Goal: Information Seeking & Learning: Find specific page/section

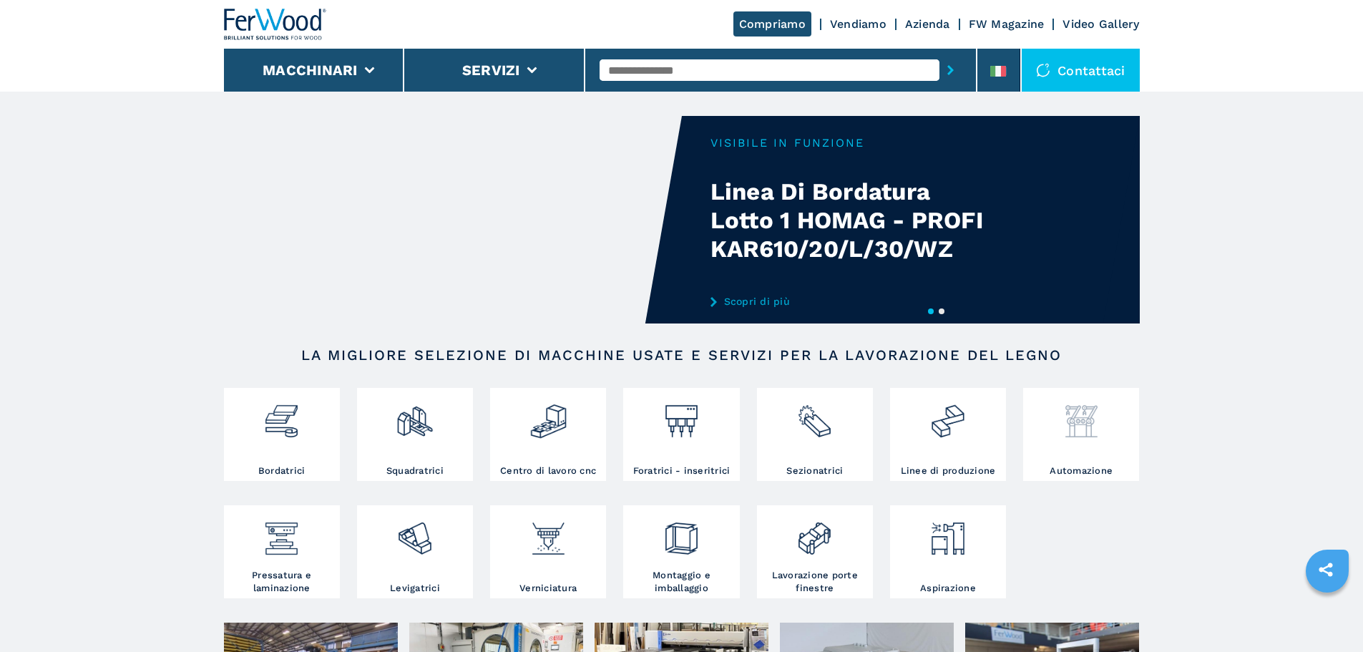
click at [1072, 415] on img at bounding box center [1081, 415] width 38 height 49
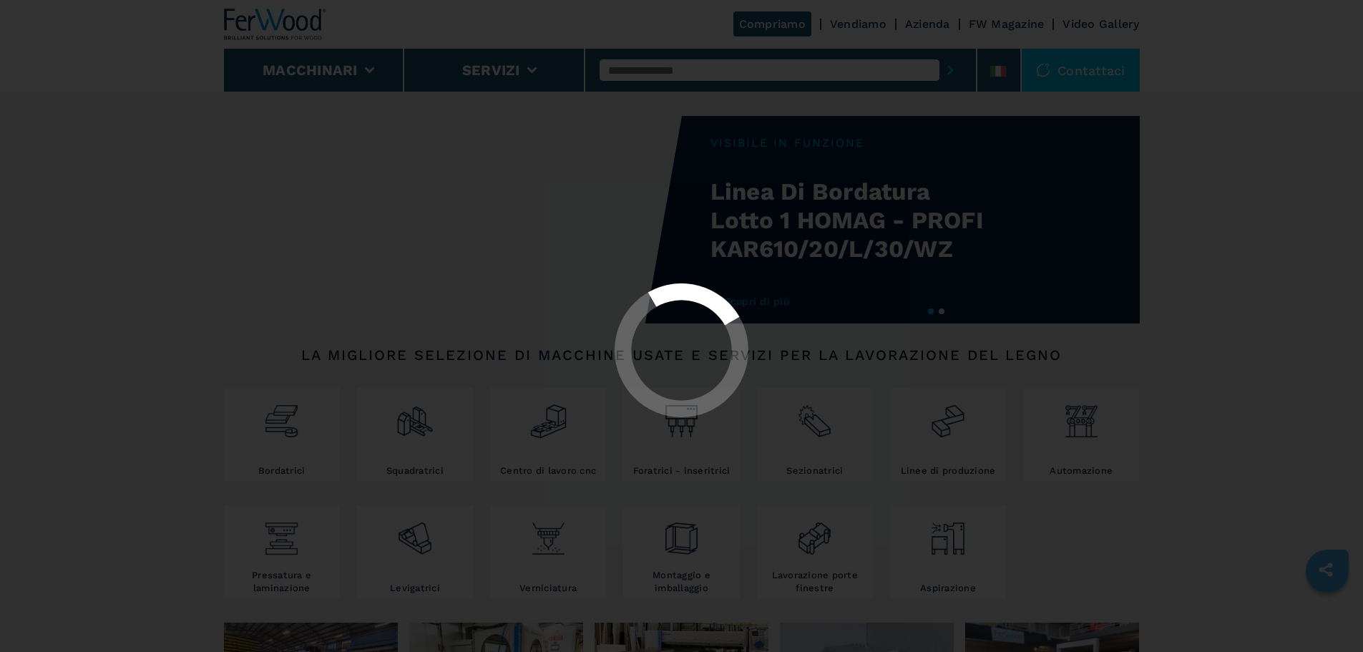
select select "**********"
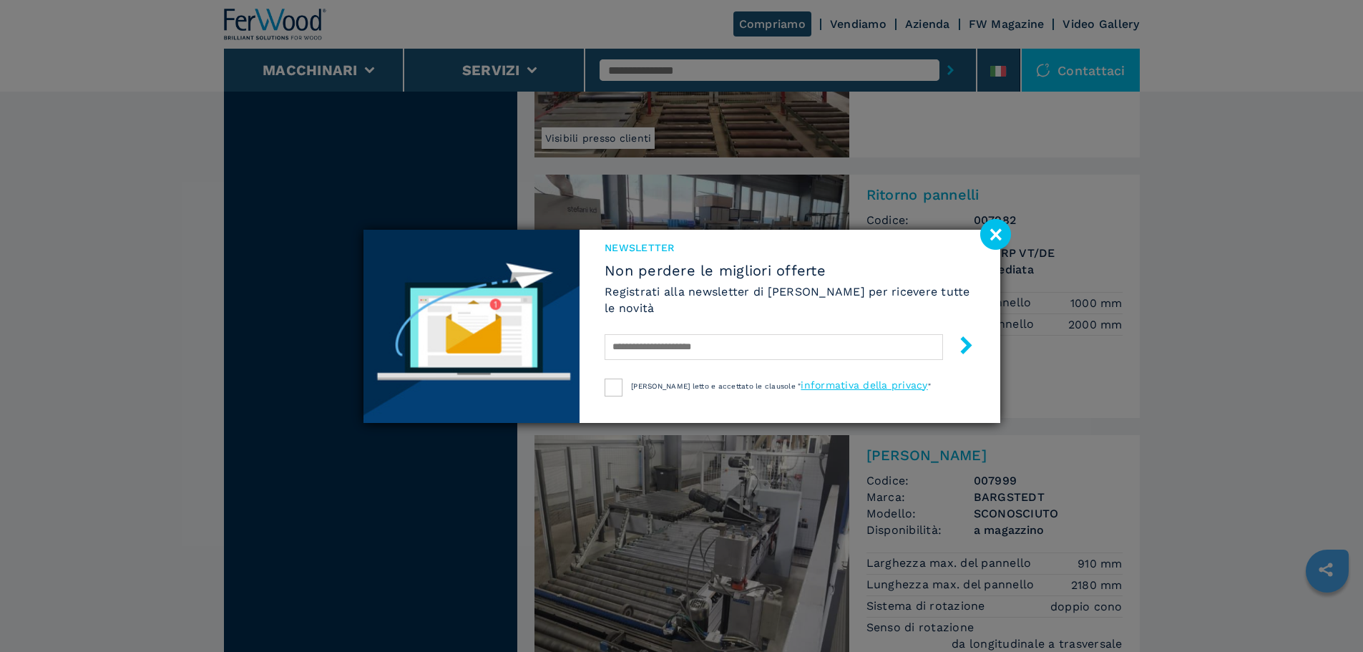
scroll to position [3220, 0]
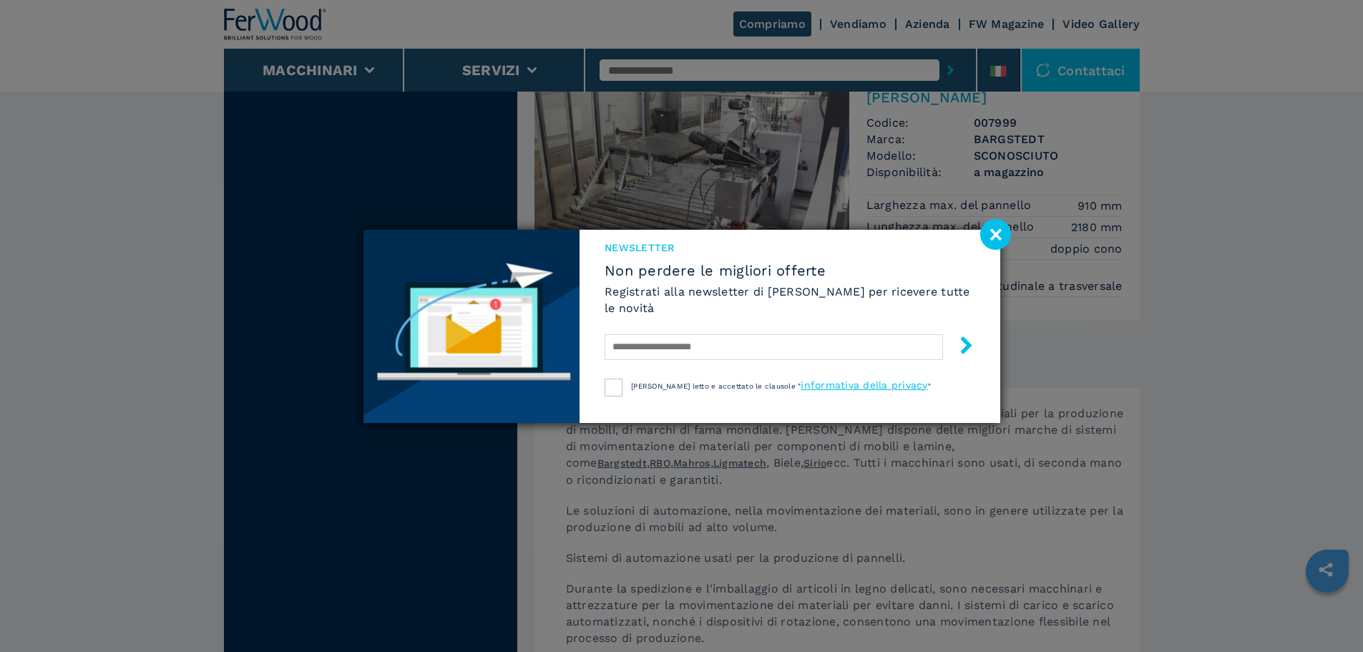
click at [989, 233] on image at bounding box center [995, 234] width 31 height 31
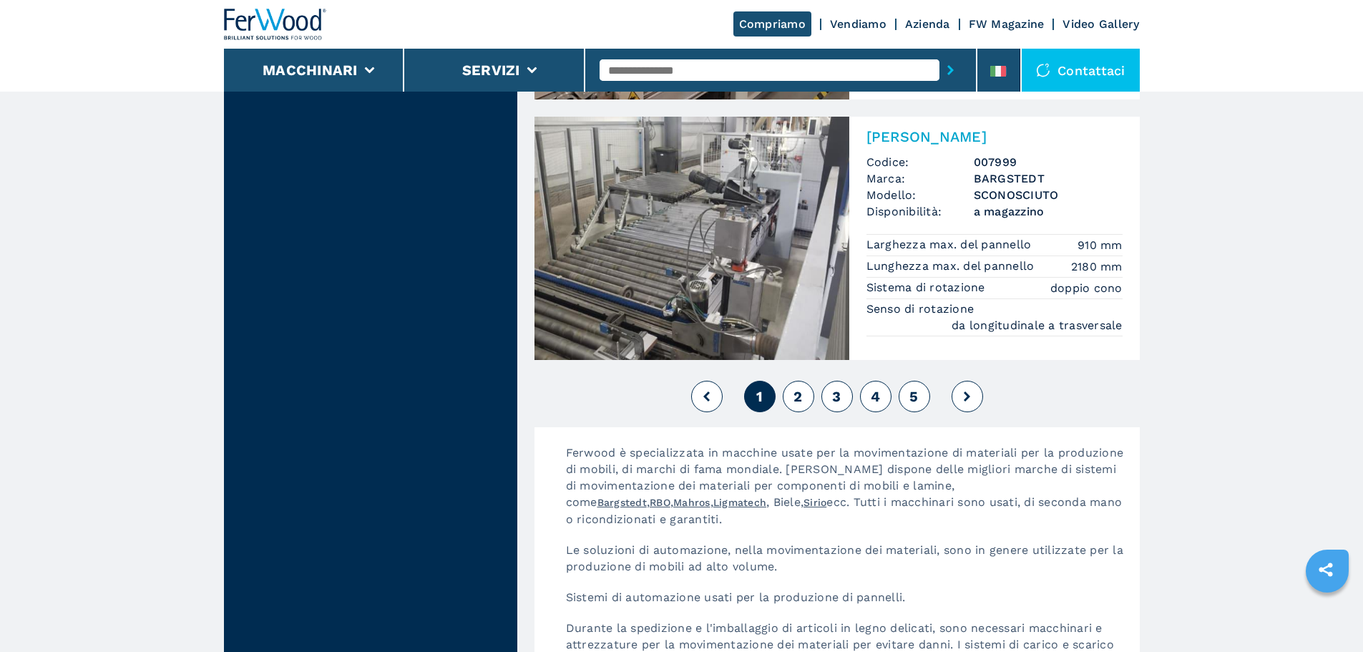
scroll to position [3148, 0]
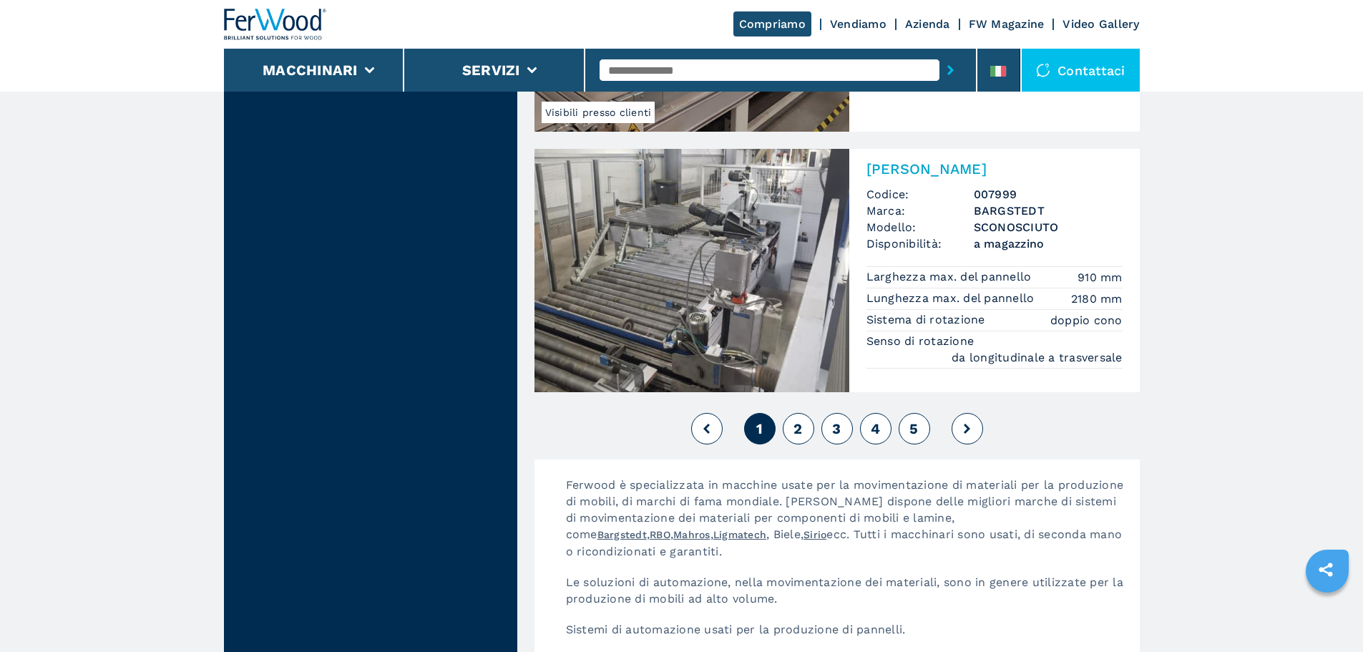
click at [806, 419] on button "2" at bounding box center [798, 428] width 31 height 31
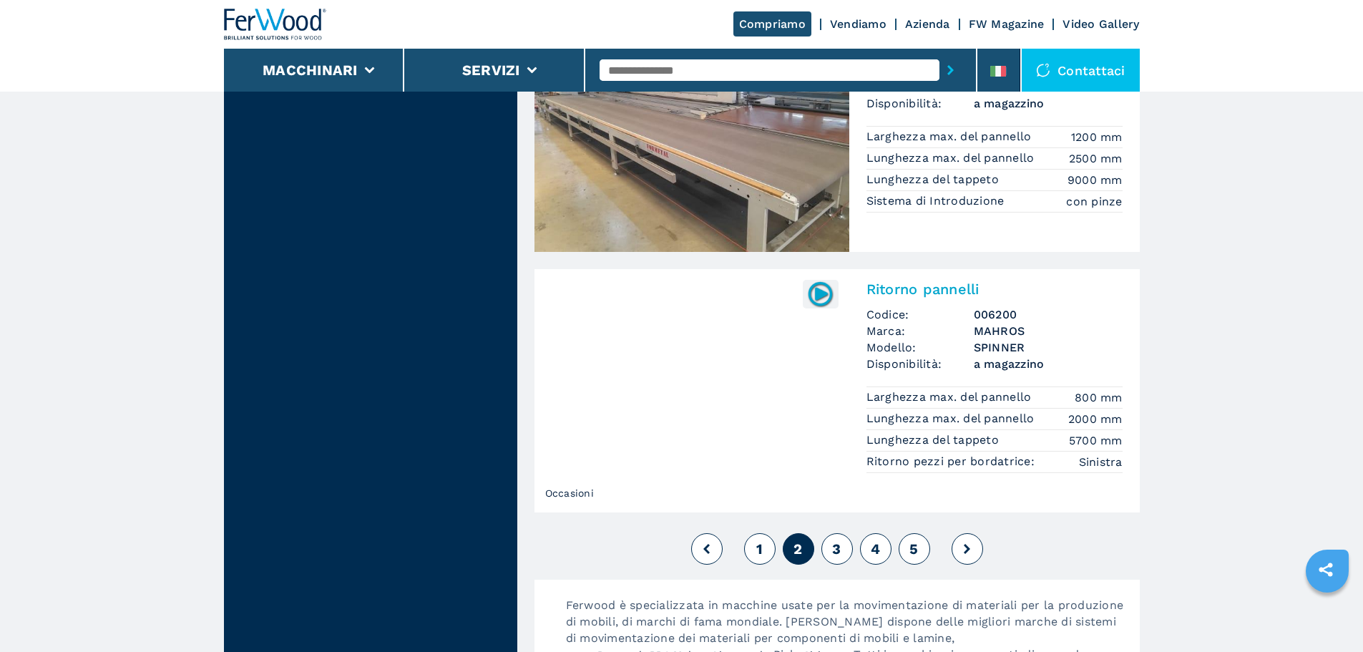
scroll to position [3076, 0]
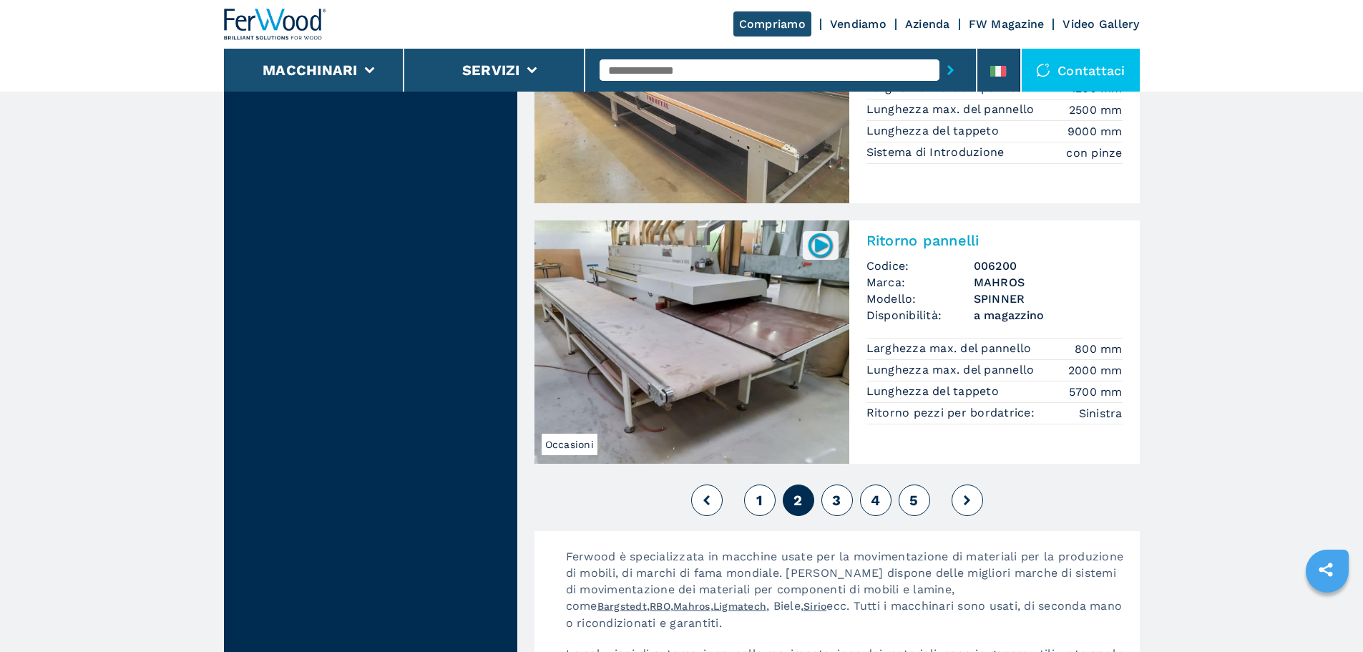
click at [838, 508] on span "3" at bounding box center [836, 500] width 9 height 17
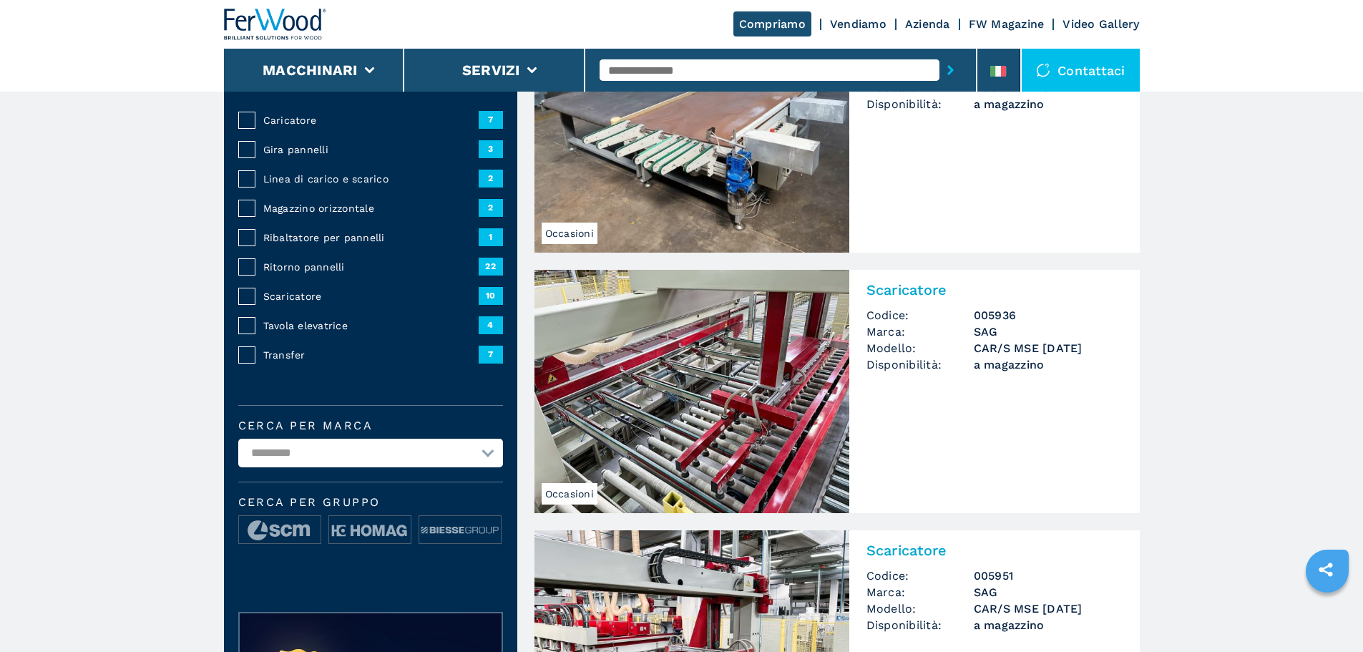
scroll to position [215, 0]
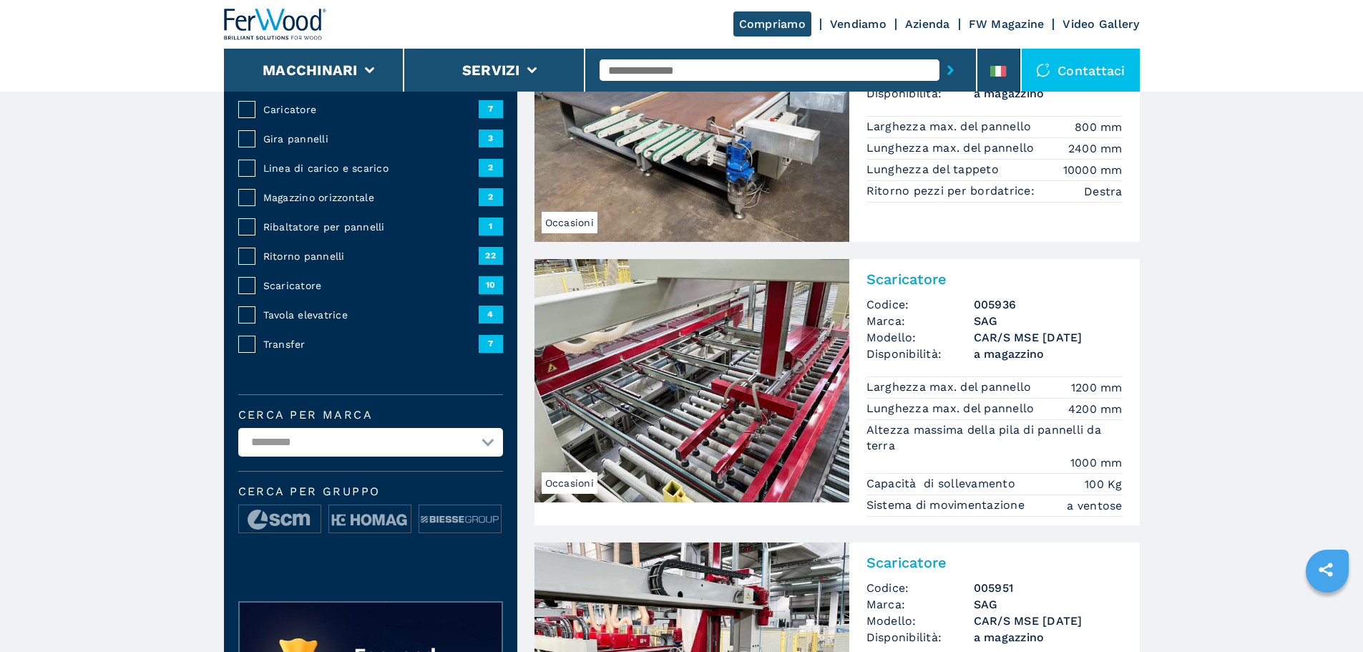
click at [733, 340] on img at bounding box center [691, 380] width 315 height 243
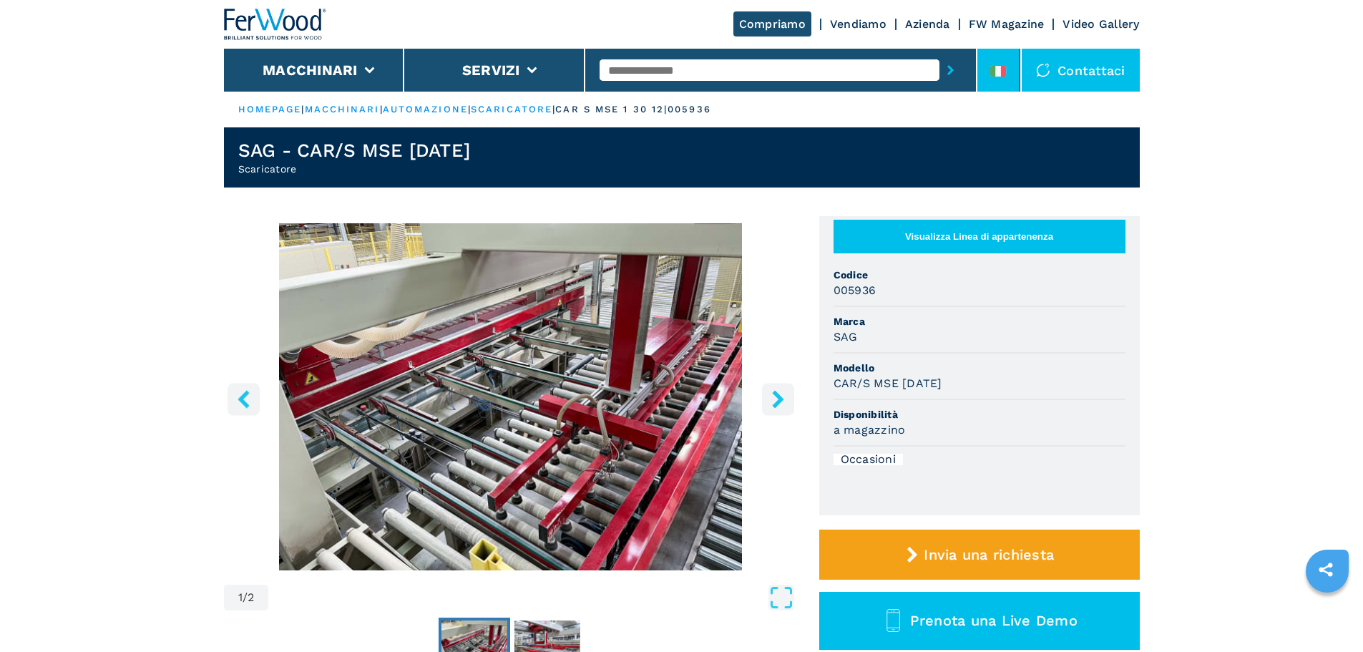
click at [999, 75] on icon at bounding box center [998, 71] width 16 height 11
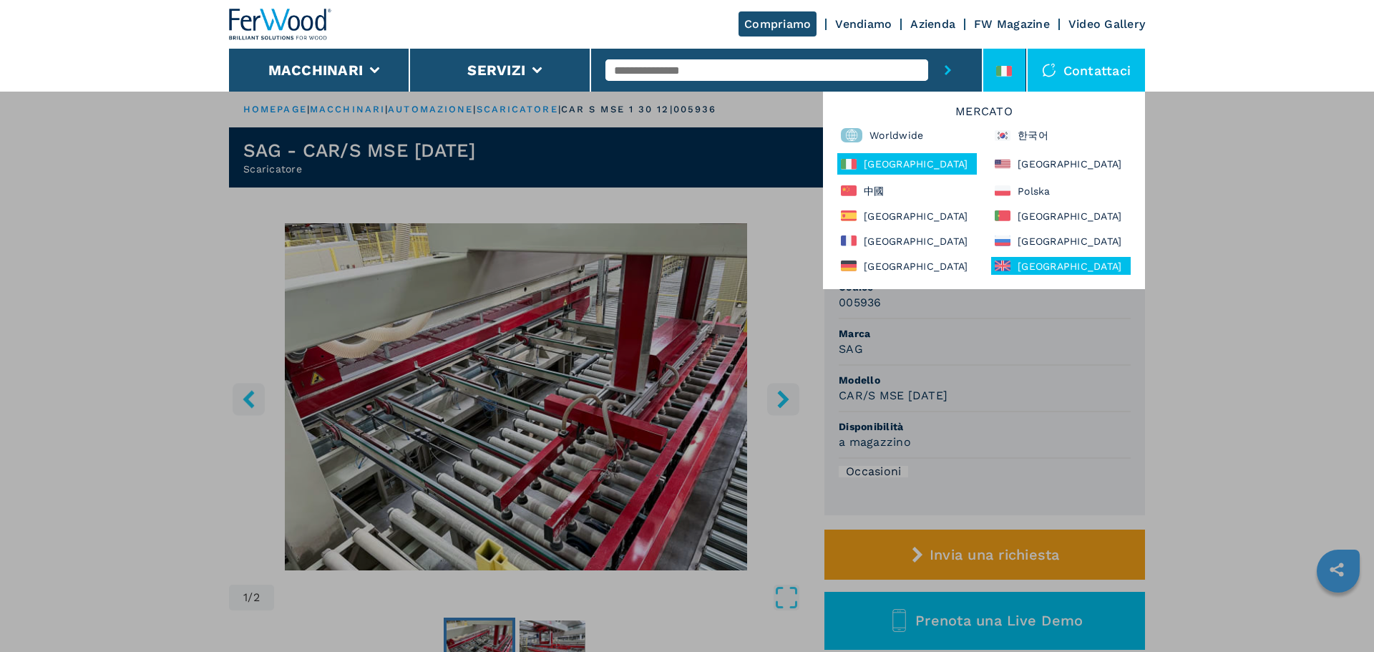
click at [1030, 262] on div "[GEOGRAPHIC_DATA]" at bounding box center [1061, 266] width 140 height 18
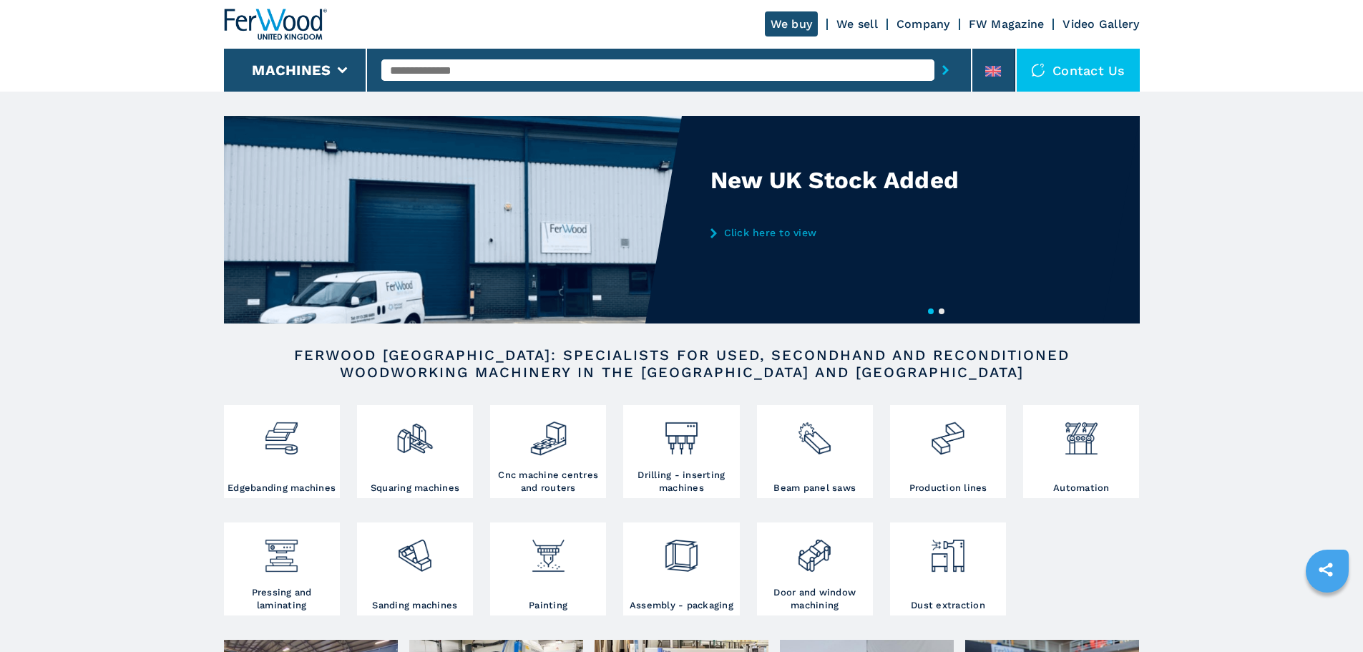
click at [626, 75] on input "text" at bounding box center [657, 69] width 553 height 21
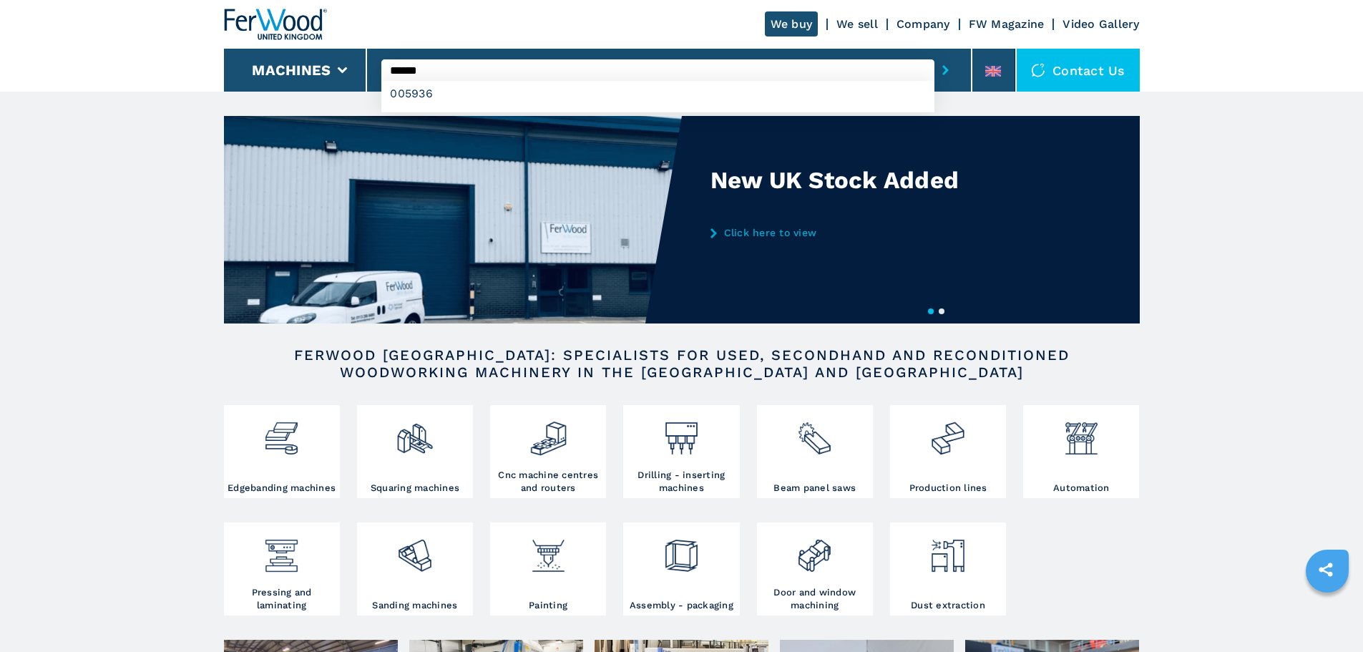
type input "******"
click at [934, 54] on button "submit-button" at bounding box center [945, 70] width 22 height 33
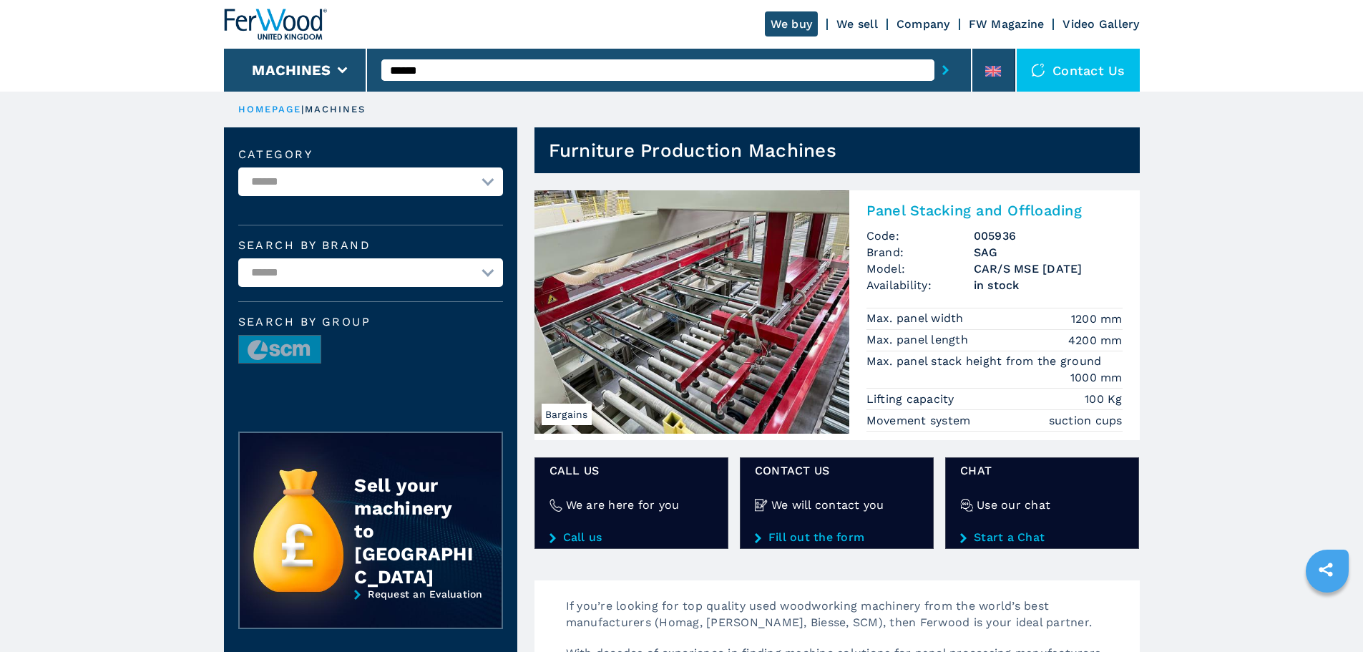
click at [724, 293] on img at bounding box center [691, 311] width 315 height 243
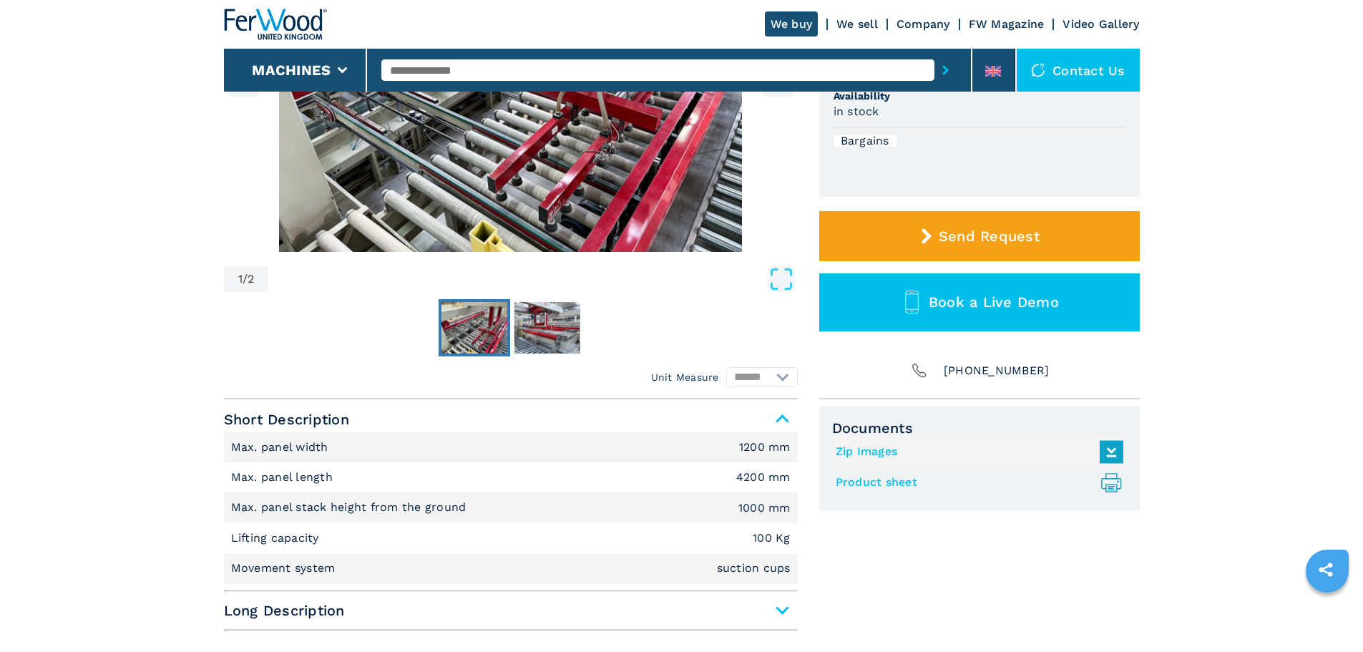
scroll to position [358, 0]
